Goal: Navigation & Orientation: Find specific page/section

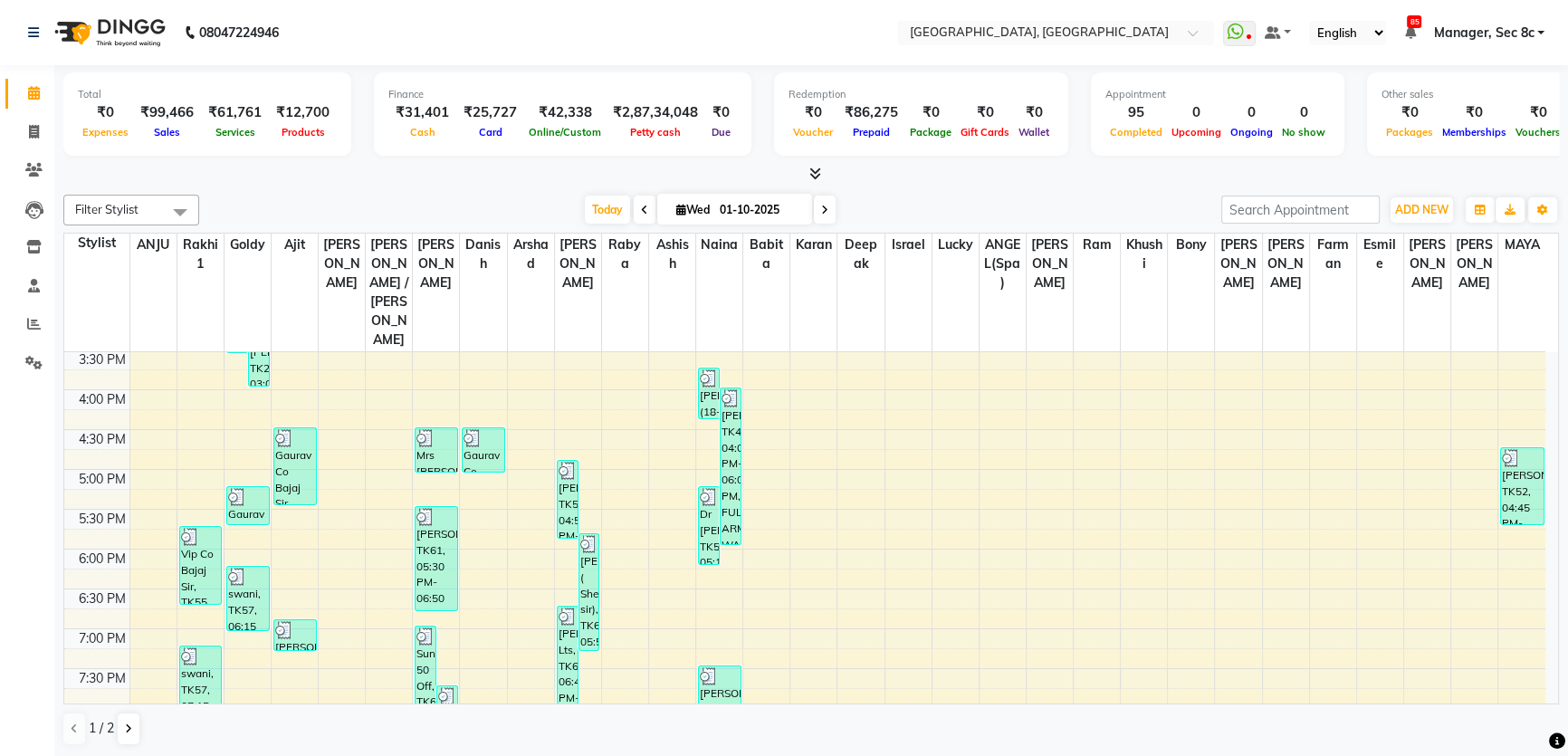
scroll to position [701, 0]
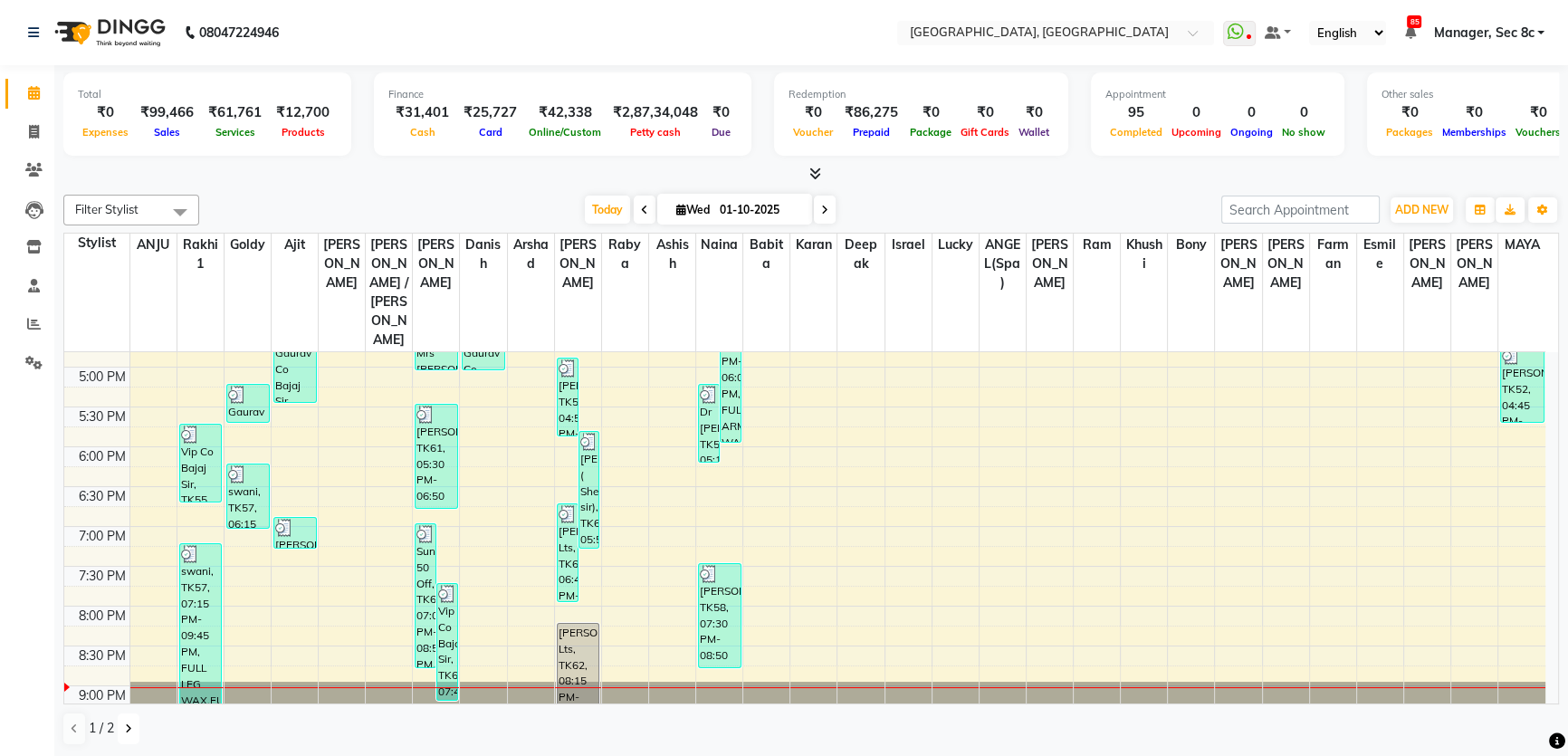
click at [118, 727] on button at bounding box center [128, 729] width 22 height 31
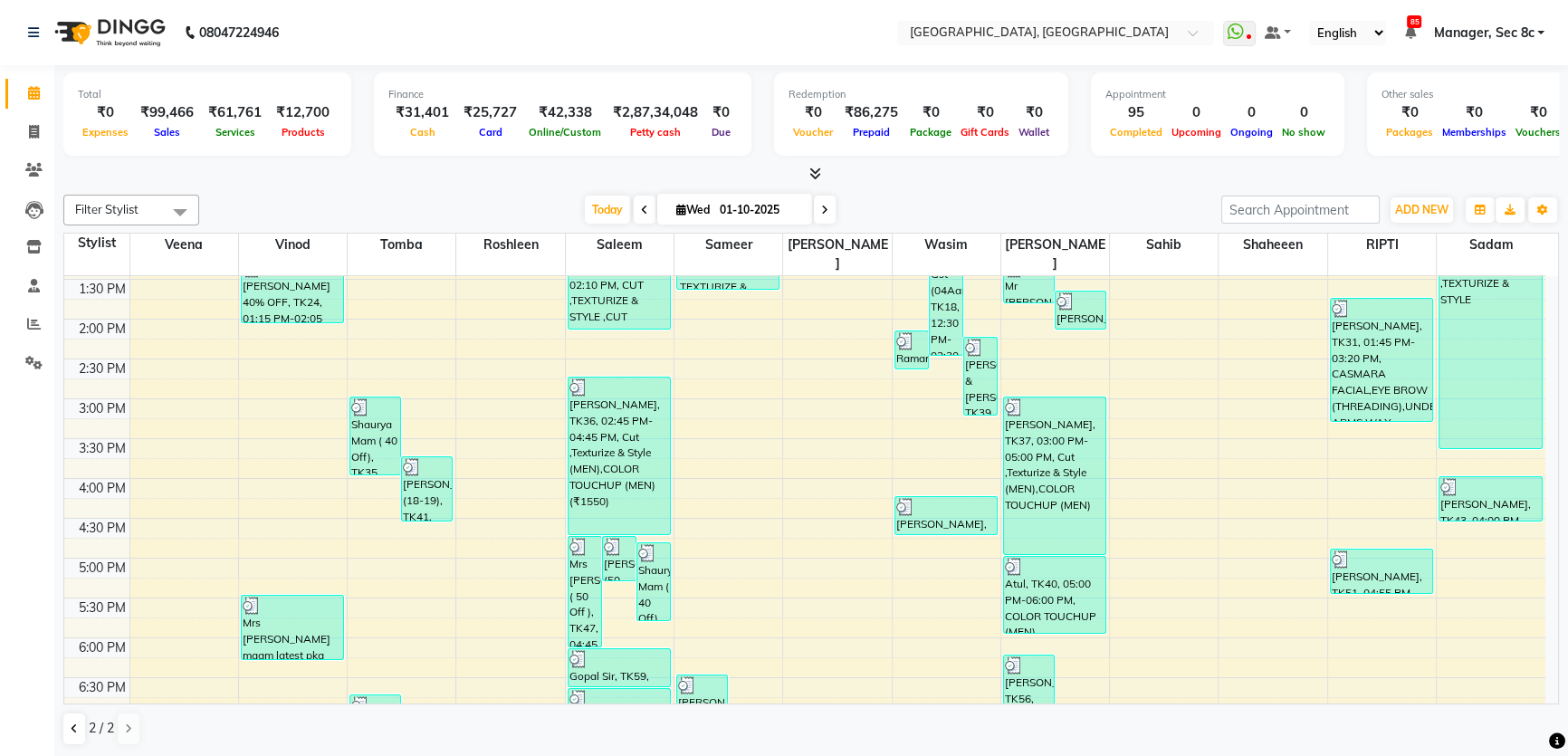
scroll to position [662, 0]
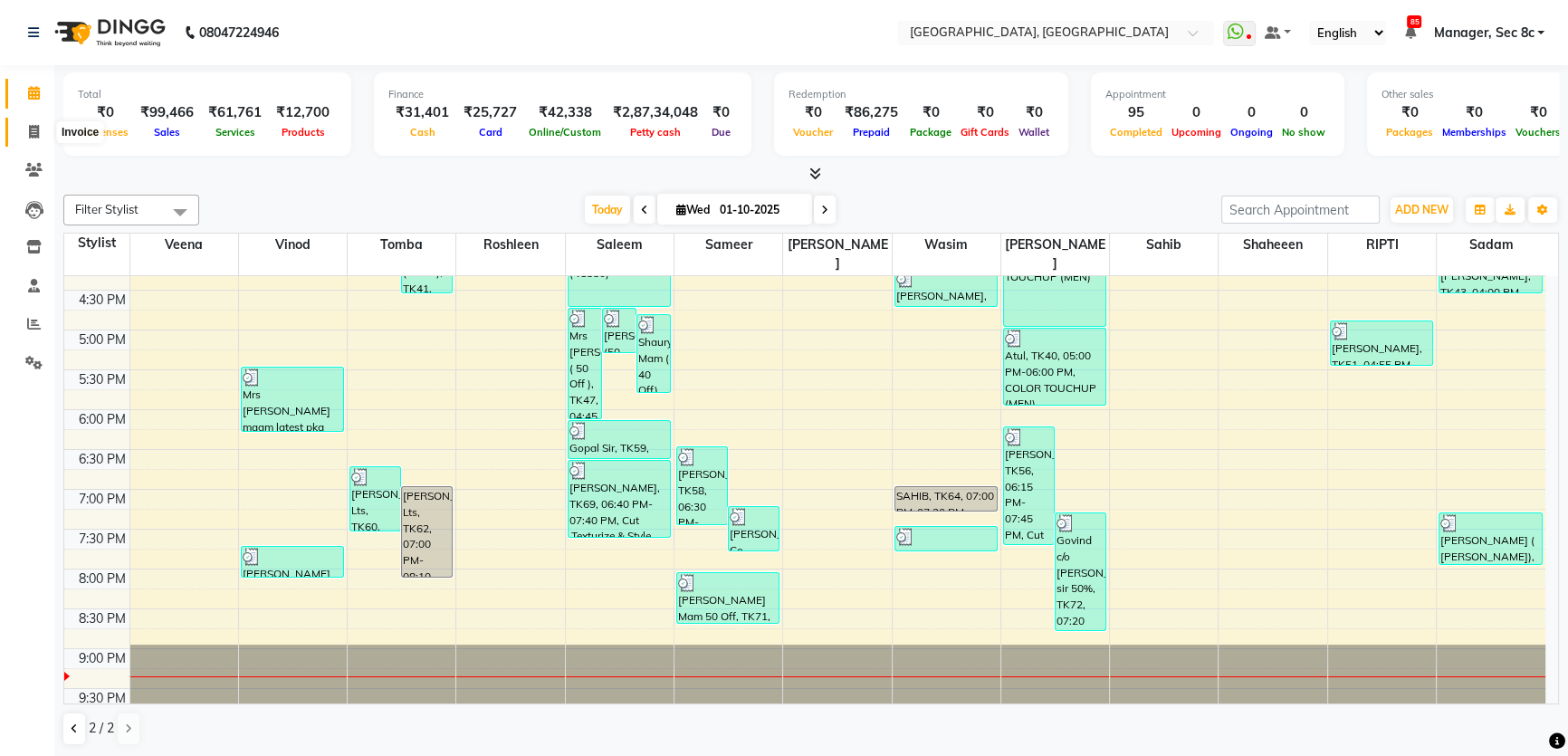
click at [23, 123] on span at bounding box center [34, 132] width 32 height 21
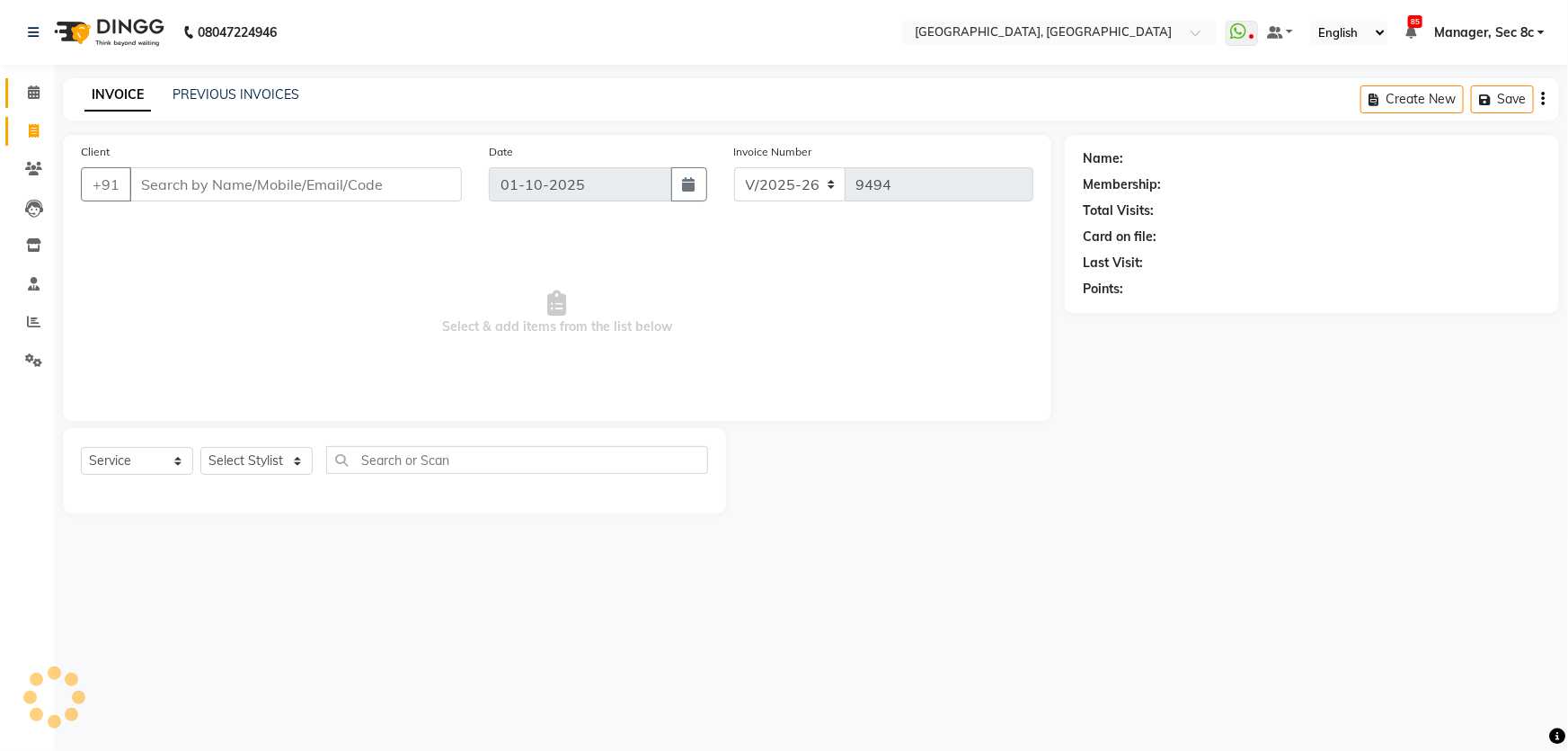
click at [26, 102] on link "Calendar" at bounding box center [27, 93] width 43 height 30
